Goal: Information Seeking & Learning: Learn about a topic

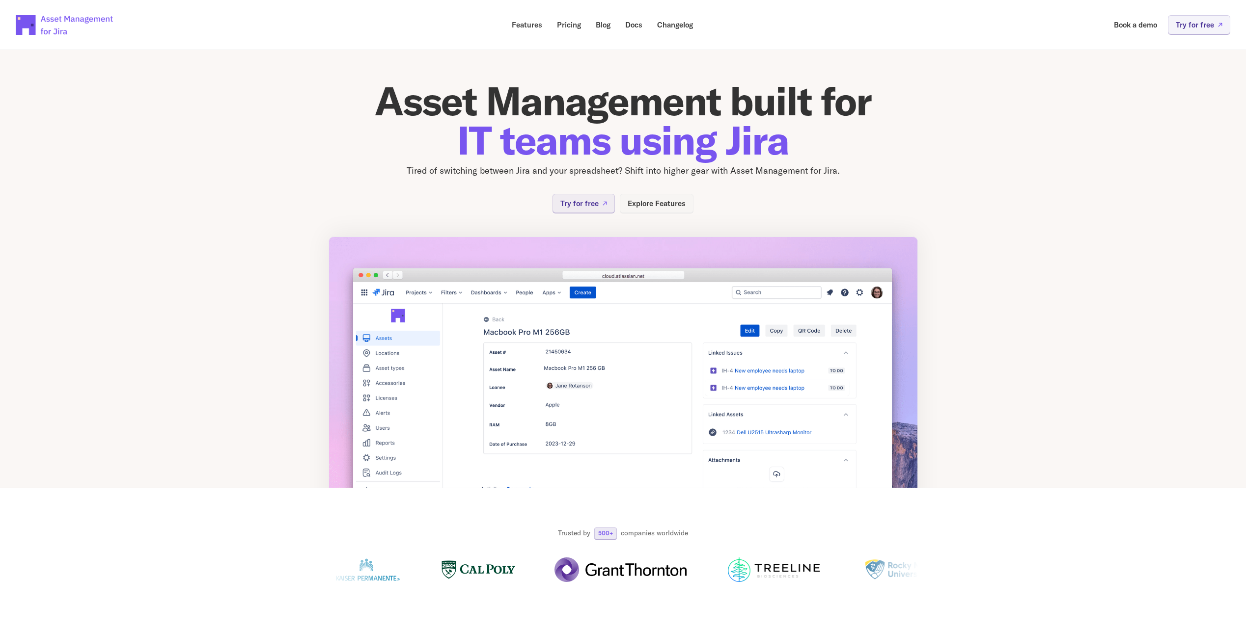
click at [673, 204] on p "Explore Features" at bounding box center [656, 203] width 58 height 7
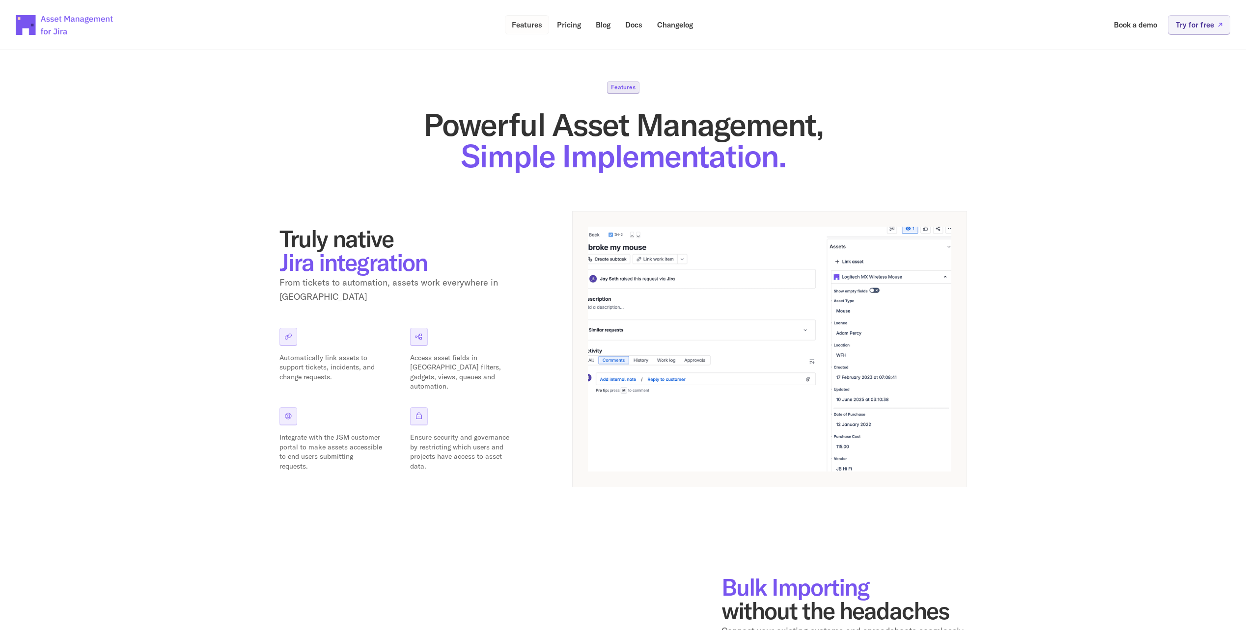
click at [523, 30] on link "Features" at bounding box center [527, 24] width 44 height 19
click at [40, 17] on img at bounding box center [65, 25] width 98 height 34
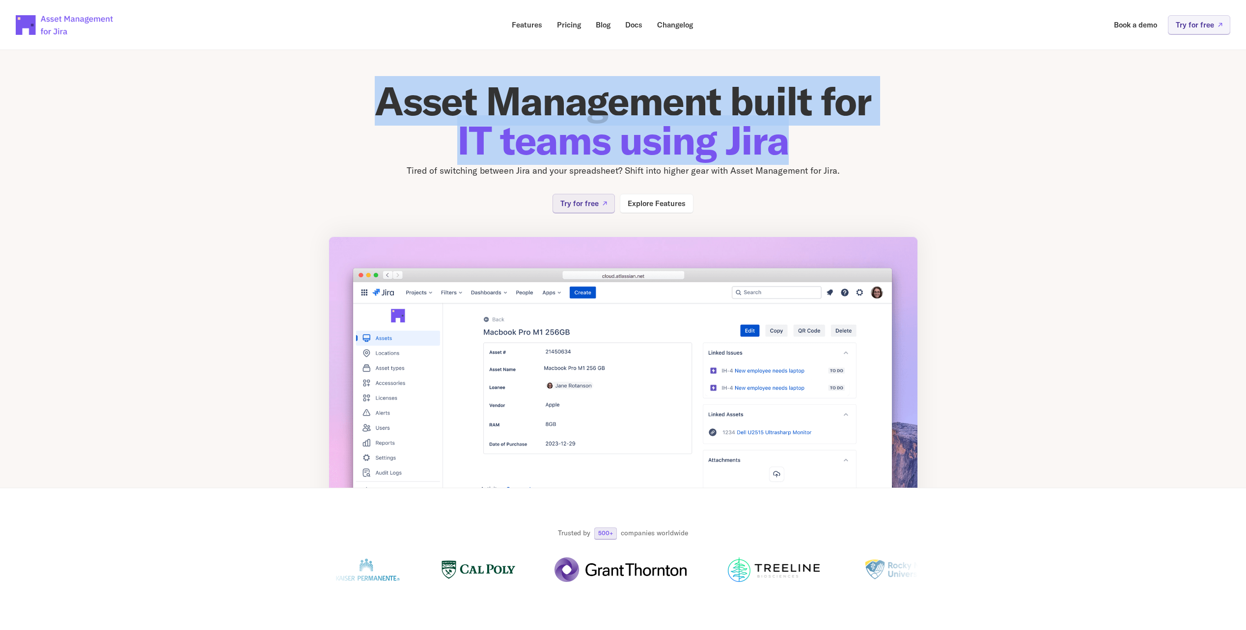
drag, startPoint x: 381, startPoint y: 102, endPoint x: 825, endPoint y: 139, distance: 444.9
click at [825, 139] on h1 "Asset Management built for IT teams using Jira" at bounding box center [622, 120] width 589 height 79
drag, startPoint x: 825, startPoint y: 139, endPoint x: 804, endPoint y: 143, distance: 21.1
click at [804, 143] on h1 "Asset Management built for IT teams using Jira" at bounding box center [622, 120] width 589 height 79
drag, startPoint x: 795, startPoint y: 147, endPoint x: 369, endPoint y: 92, distance: 429.7
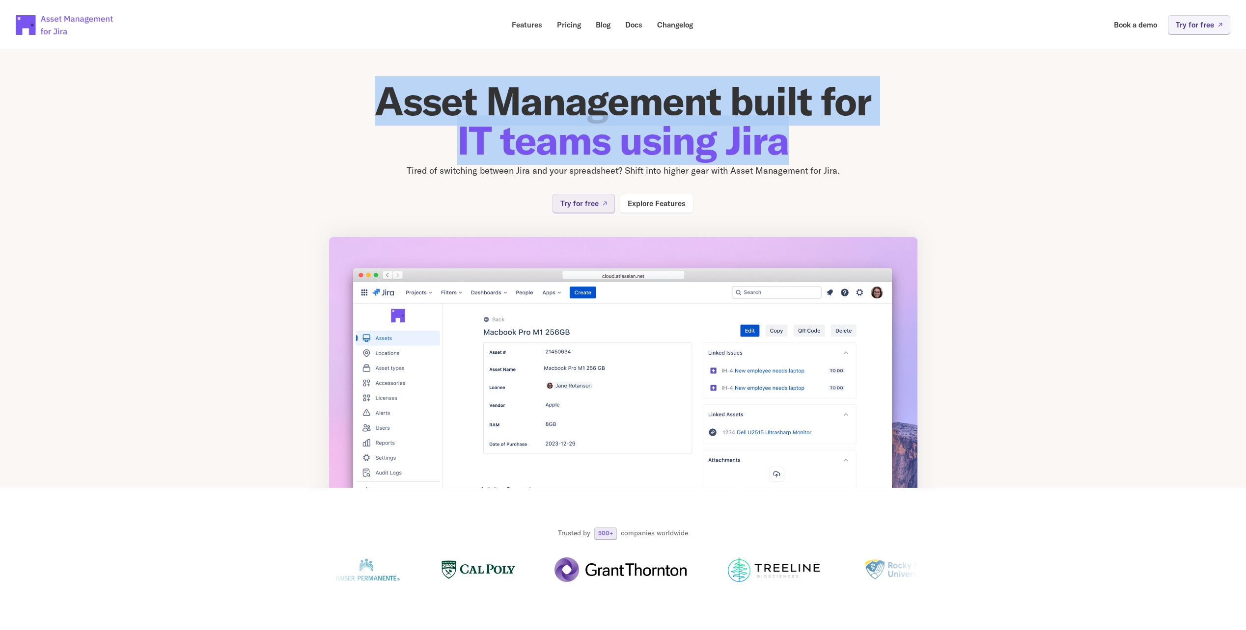
click at [369, 92] on h1 "Asset Management built for IT teams using Jira" at bounding box center [622, 120] width 589 height 79
click at [710, 135] on span "IT teams using Jira" at bounding box center [622, 140] width 331 height 50
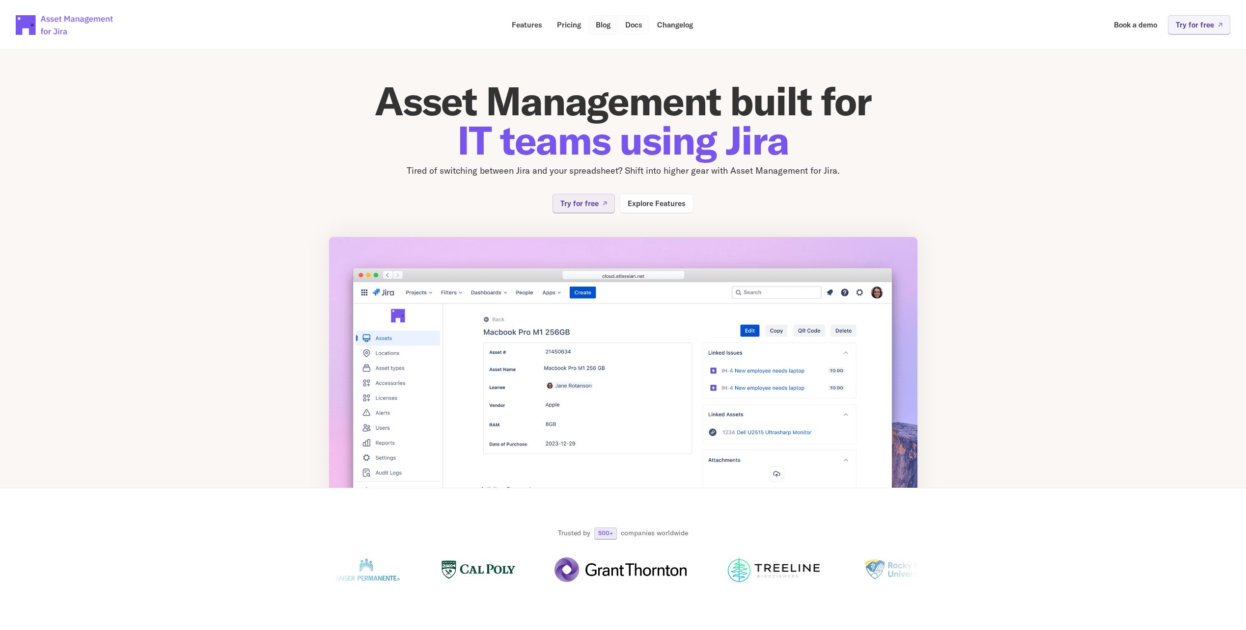
click at [608, 28] on p "Blog" at bounding box center [603, 24] width 15 height 7
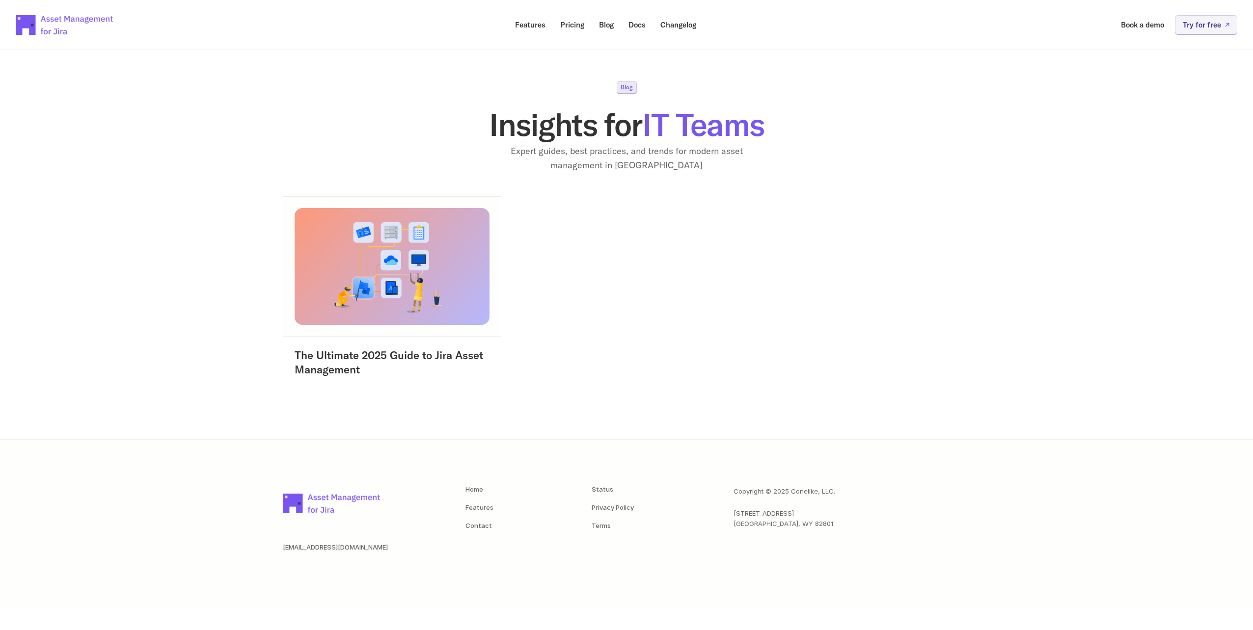
click at [539, 31] on link "Features" at bounding box center [530, 24] width 44 height 19
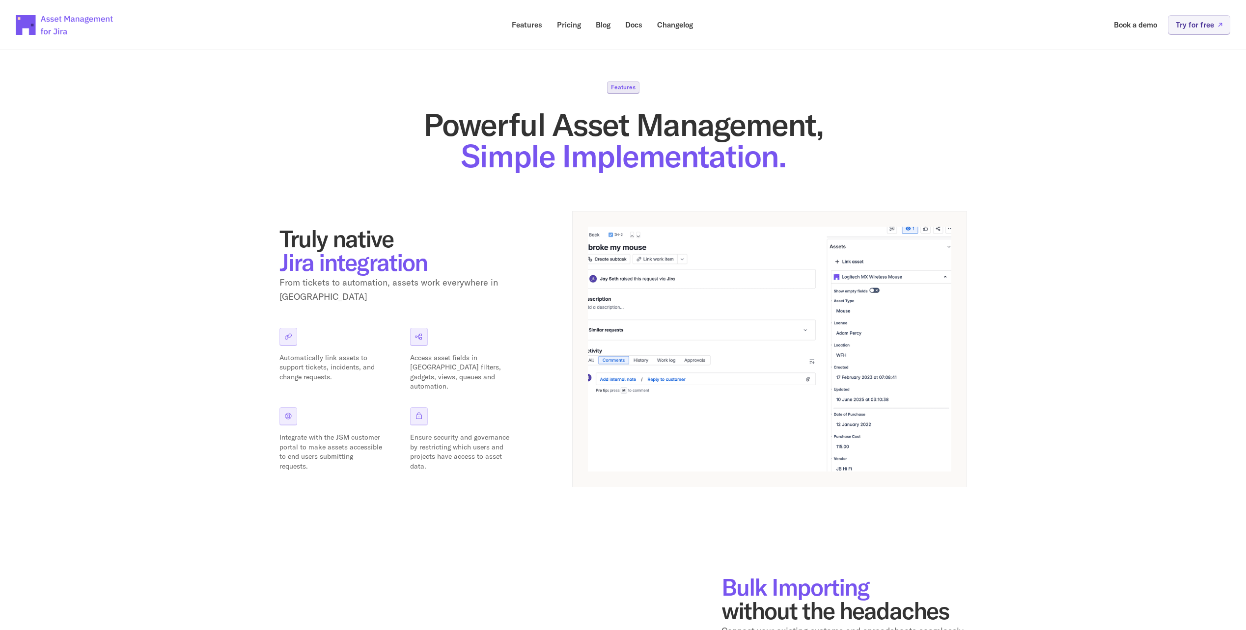
click at [39, 27] on img at bounding box center [65, 25] width 98 height 34
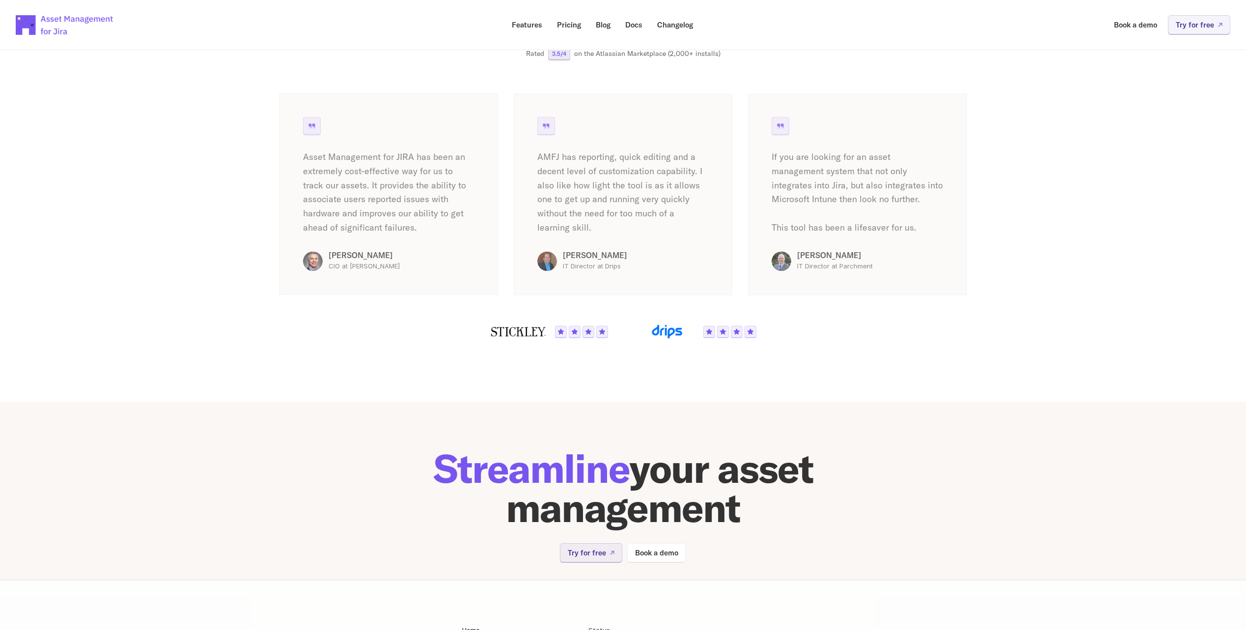
scroll to position [1768, 0]
